Goal: Information Seeking & Learning: Learn about a topic

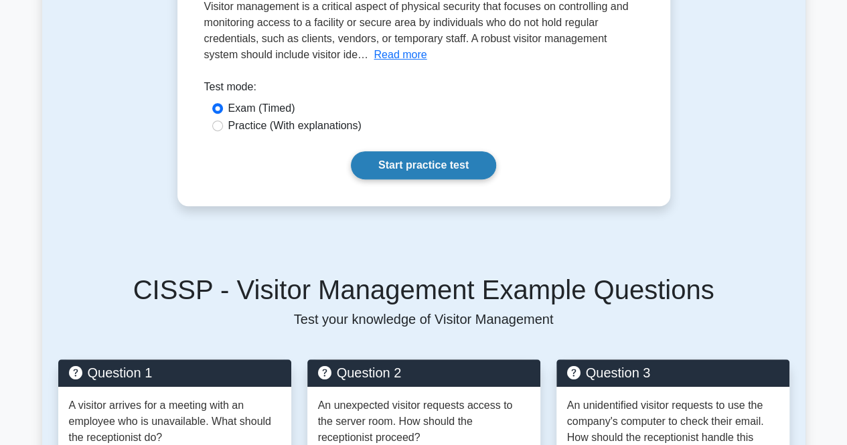
click at [387, 161] on link "Start practice test" at bounding box center [423, 165] width 145 height 28
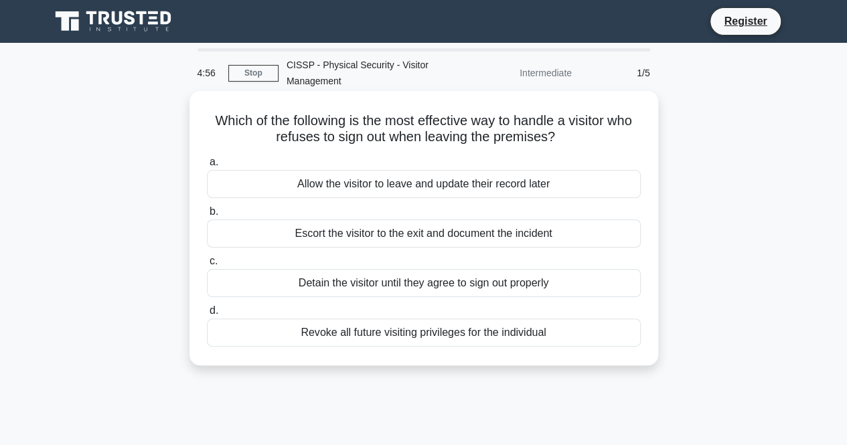
click at [398, 190] on div "Allow the visitor to leave and update their record later" at bounding box center [424, 184] width 434 height 28
click at [207, 167] on input "a. Allow the visitor to leave and update their record later" at bounding box center [207, 162] width 0 height 9
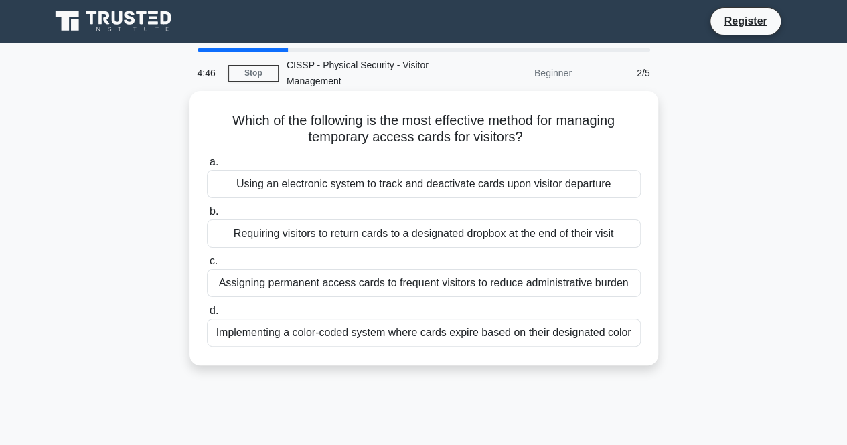
drag, startPoint x: 645, startPoint y: 335, endPoint x: 216, endPoint y: 120, distance: 480.0
click at [216, 120] on div "Which of the following is the most effective method for managing temporary acce…" at bounding box center [424, 228] width 458 height 264
copy div "Which of the following is the most effective method for managing temporary acce…"
click at [556, 159] on label "a. Using an electronic system to track and deactivate cards upon visitor depart…" at bounding box center [424, 176] width 434 height 44
click at [207, 159] on input "a. Using an electronic system to track and deactivate cards upon visitor depart…" at bounding box center [207, 162] width 0 height 9
